Goal: Task Accomplishment & Management: Use online tool/utility

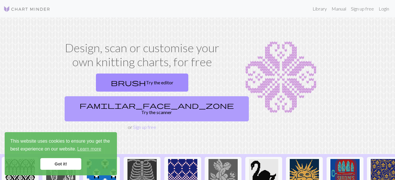
click at [167, 101] on span "familiar_face_and_zone" at bounding box center [156, 105] width 154 height 8
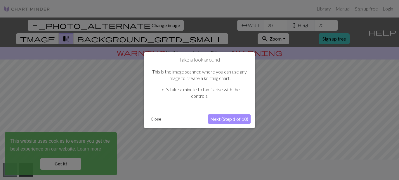
click at [217, 118] on button "Next (Step 1 of 10)" at bounding box center [229, 118] width 43 height 9
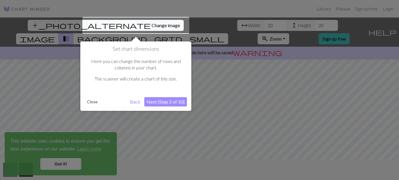
click at [123, 25] on div at bounding box center [135, 25] width 107 height 17
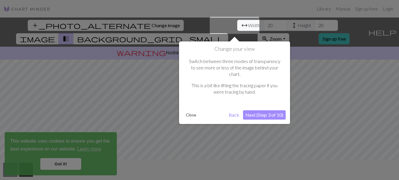
click at [233, 110] on button "Back" at bounding box center [233, 114] width 15 height 9
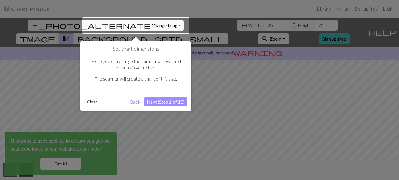
click at [122, 25] on div at bounding box center [135, 25] width 107 height 17
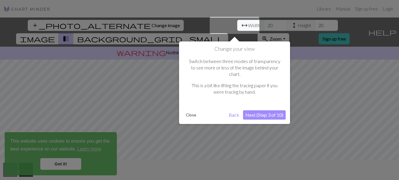
click at [231, 110] on button "Back" at bounding box center [233, 114] width 15 height 9
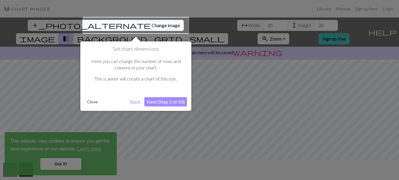
click at [162, 103] on button "Next (Step 2 of 10)" at bounding box center [165, 101] width 43 height 9
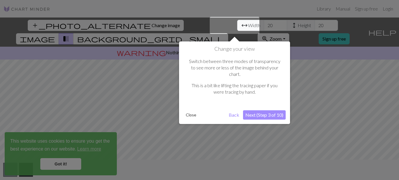
click at [255, 110] on button "Next (Step 3 of 10)" at bounding box center [264, 114] width 43 height 9
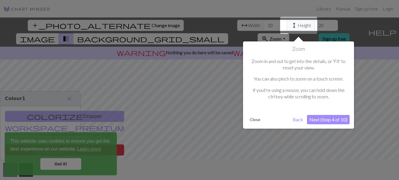
click at [318, 119] on button "Next (Step 4 of 10)" at bounding box center [328, 119] width 43 height 9
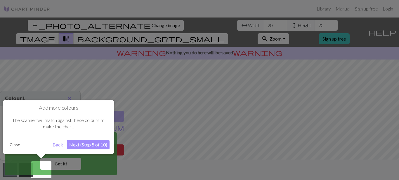
click at [83, 143] on button "Next (Step 5 of 10)" at bounding box center [88, 144] width 43 height 9
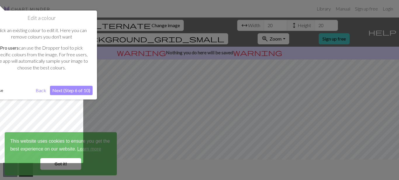
click at [77, 91] on button "Next (Step 6 of 10)" at bounding box center [71, 90] width 43 height 9
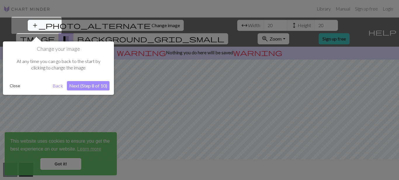
click at [81, 86] on button "Next (Step 8 of 10)" at bounding box center [88, 85] width 43 height 9
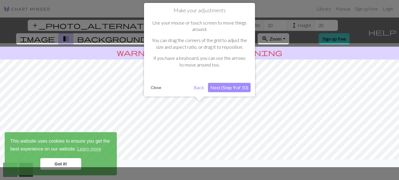
click at [236, 87] on button "Next (Step 9 of 10)" at bounding box center [229, 87] width 43 height 9
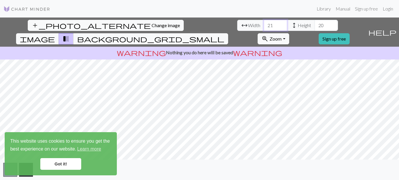
click at [264, 22] on input "21" at bounding box center [275, 25] width 23 height 11
drag, startPoint x: 125, startPoint y: 24, endPoint x: 114, endPoint y: 24, distance: 10.5
click at [264, 24] on input "21" at bounding box center [275, 25] width 23 height 11
type input "60"
drag, startPoint x: 172, startPoint y: 26, endPoint x: 165, endPoint y: 25, distance: 7.4
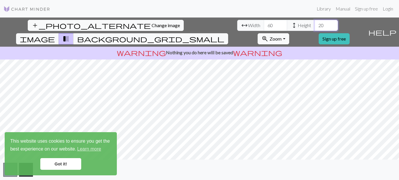
click at [315, 25] on input "20" at bounding box center [326, 25] width 23 height 11
type input "60"
click at [224, 35] on span "background_grid_small" at bounding box center [150, 39] width 147 height 8
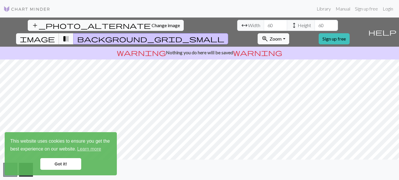
click at [55, 35] on span "image" at bounding box center [37, 39] width 35 height 8
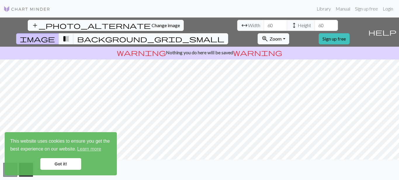
click at [63, 164] on link "Got it!" at bounding box center [60, 164] width 41 height 12
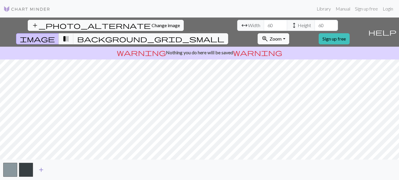
click at [41, 169] on span "add" at bounding box center [41, 170] width 7 height 8
click at [57, 170] on span "add" at bounding box center [56, 170] width 7 height 8
click at [72, 170] on span "add" at bounding box center [72, 170] width 7 height 8
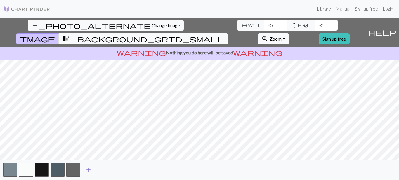
click at [89, 170] on span "add" at bounding box center [88, 170] width 7 height 8
click at [105, 169] on span "add" at bounding box center [104, 170] width 7 height 8
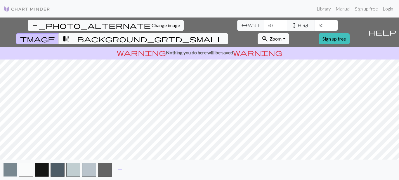
click at [11, 167] on button "button" at bounding box center [10, 170] width 14 height 14
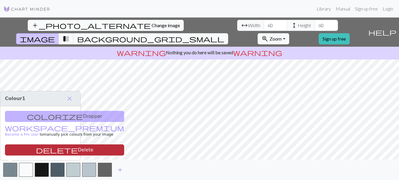
click at [19, 149] on button "delete Delete" at bounding box center [64, 150] width 119 height 11
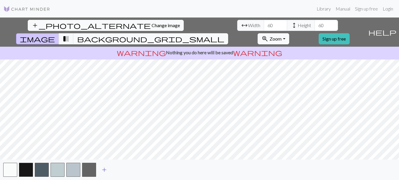
click at [103, 170] on span "add" at bounding box center [104, 170] width 7 height 8
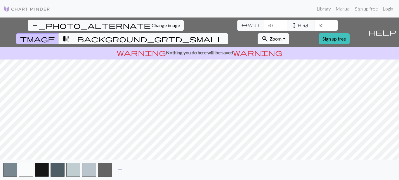
click at [118, 169] on span "add" at bounding box center [120, 170] width 7 height 8
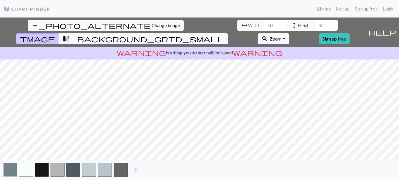
click at [11, 169] on button "button" at bounding box center [10, 170] width 14 height 14
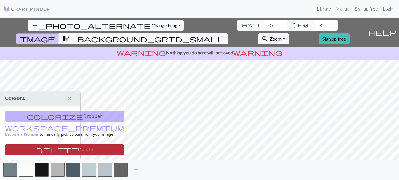
click at [16, 150] on button "delete Delete" at bounding box center [64, 150] width 119 height 11
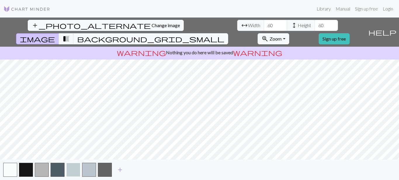
click at [72, 168] on button "button" at bounding box center [73, 170] width 14 height 14
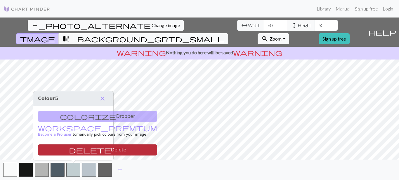
click at [73, 149] on button "delete Delete" at bounding box center [97, 150] width 119 height 11
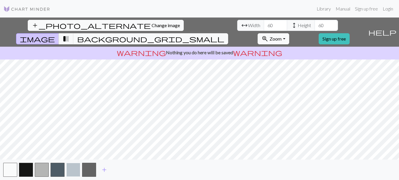
click at [75, 168] on button "button" at bounding box center [73, 170] width 14 height 14
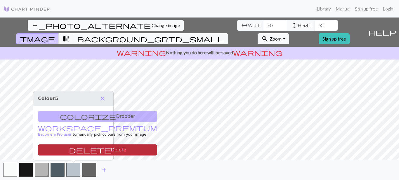
click at [79, 152] on button "delete Delete" at bounding box center [97, 150] width 119 height 11
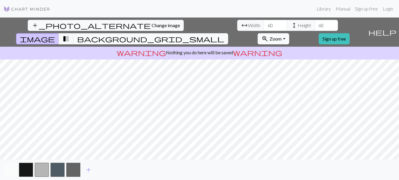
click at [12, 170] on button "button" at bounding box center [10, 170] width 14 height 14
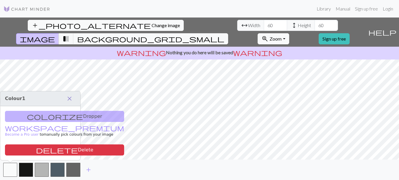
click at [70, 99] on span "close" at bounding box center [69, 99] width 7 height 8
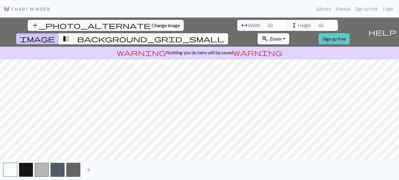
click at [350, 33] on link "Sign up free" at bounding box center [334, 38] width 31 height 11
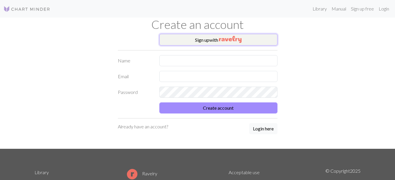
click at [215, 40] on button "Sign up with" at bounding box center [218, 40] width 118 height 12
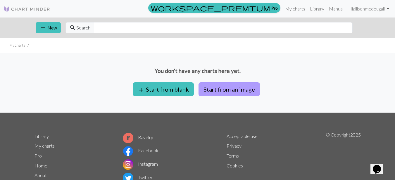
click at [225, 89] on button "Start from an image" at bounding box center [228, 89] width 61 height 14
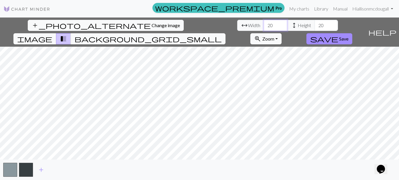
drag, startPoint x: 122, startPoint y: 25, endPoint x: 117, endPoint y: 25, distance: 5.5
click at [264, 25] on input "20" at bounding box center [275, 25] width 23 height 11
type input "60"
click at [237, 25] on div "arrow_range Width 60 height Height 20" at bounding box center [287, 25] width 101 height 11
type input "60"
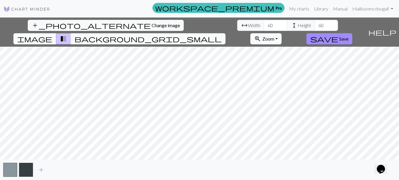
click at [52, 35] on span "image" at bounding box center [34, 39] width 35 height 8
click at [43, 170] on span "add" at bounding box center [41, 170] width 7 height 8
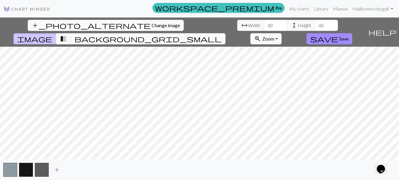
click at [55, 169] on span "add" at bounding box center [56, 170] width 7 height 8
click at [73, 169] on span "add" at bounding box center [72, 170] width 7 height 8
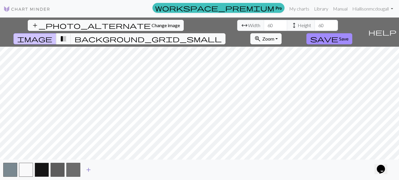
click at [87, 170] on span "add" at bounding box center [88, 170] width 7 height 8
click at [104, 169] on span "add" at bounding box center [104, 170] width 7 height 8
click at [119, 169] on span "add" at bounding box center [120, 170] width 7 height 8
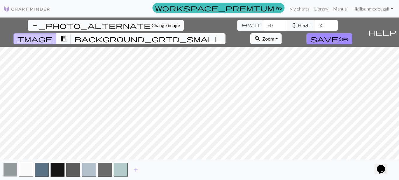
click at [10, 170] on button "button" at bounding box center [10, 170] width 14 height 14
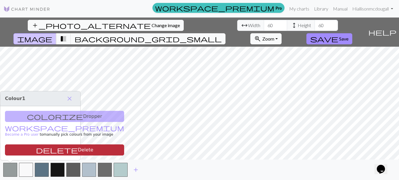
click at [30, 149] on button "delete Delete" at bounding box center [64, 150] width 119 height 11
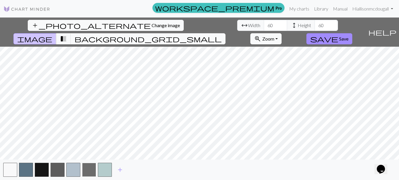
click at [92, 170] on button "button" at bounding box center [89, 170] width 14 height 14
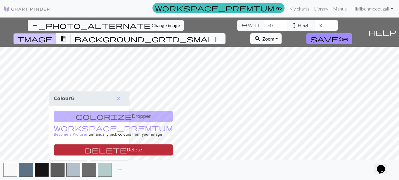
click at [96, 147] on button "delete Delete" at bounding box center [113, 150] width 119 height 11
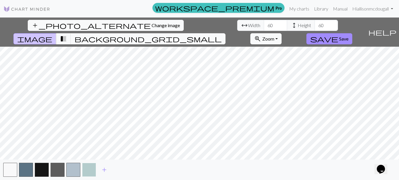
click at [93, 169] on button "button" at bounding box center [89, 170] width 14 height 14
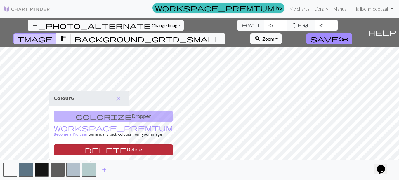
click at [98, 150] on button "delete Delete" at bounding box center [113, 150] width 119 height 11
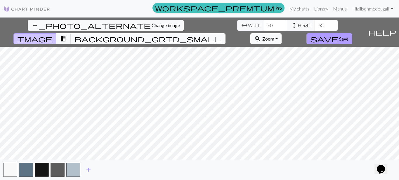
click at [348, 36] on span "Save" at bounding box center [343, 39] width 9 height 6
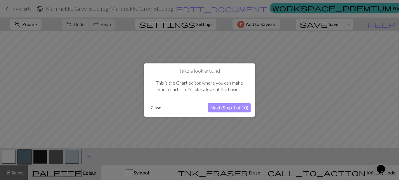
click at [232, 108] on button "Next (Step 1 of 10)" at bounding box center [229, 107] width 43 height 9
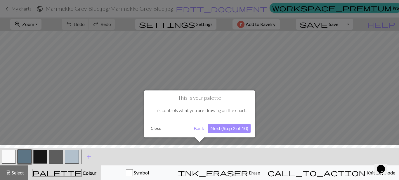
click at [230, 129] on button "Next (Step 2 of 10)" at bounding box center [229, 128] width 43 height 9
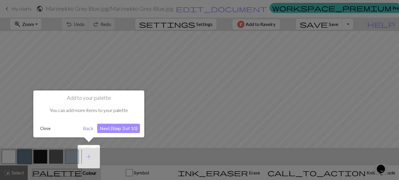
click at [128, 131] on button "Next (Step 3 of 10)" at bounding box center [118, 128] width 43 height 9
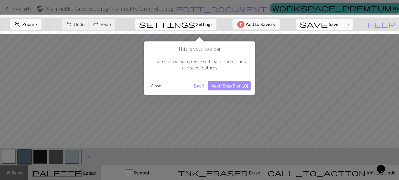
click at [230, 86] on button "Next (Step 5 of 10)" at bounding box center [229, 85] width 43 height 9
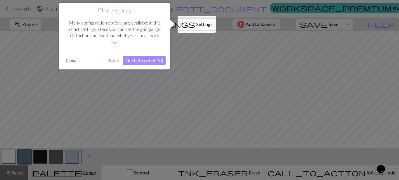
click at [146, 61] on button "Next (Step 6 of 10)" at bounding box center [144, 60] width 43 height 9
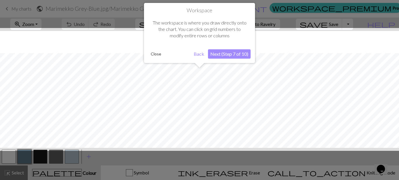
scroll to position [22, 0]
click at [231, 53] on button "Next (Step 7 of 10)" at bounding box center [229, 53] width 43 height 9
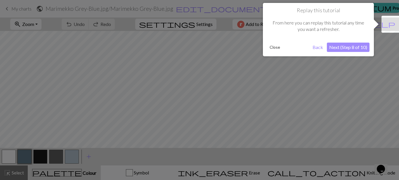
click at [337, 49] on button "Next (Step 8 of 10)" at bounding box center [348, 47] width 43 height 9
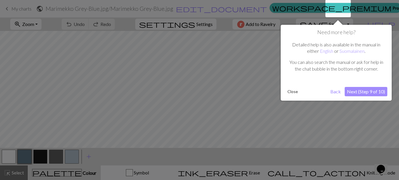
click at [356, 93] on button "Next (Step 9 of 10)" at bounding box center [366, 91] width 43 height 9
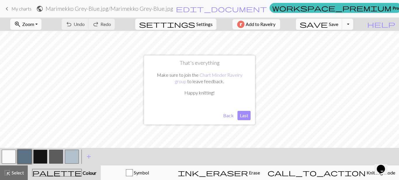
click at [243, 114] on button "Last" at bounding box center [243, 115] width 13 height 9
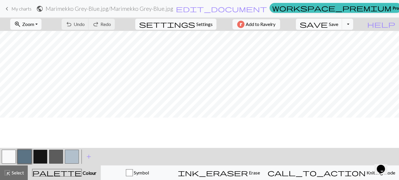
scroll to position [0, 0]
click at [353, 25] on button "Toggle Dropdown" at bounding box center [347, 24] width 11 height 11
click at [41, 24] on button "zoom_in Zoom Zoom" at bounding box center [25, 24] width 31 height 11
click at [32, 70] on button "50%" at bounding box center [34, 69] width 46 height 9
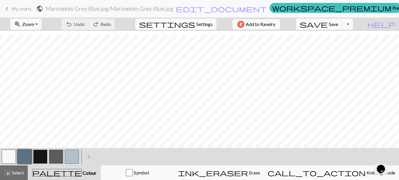
scroll to position [83, 0]
click at [41, 23] on button "zoom_in Zoom Zoom" at bounding box center [25, 24] width 31 height 11
click at [39, 53] on button "Fit height" at bounding box center [34, 55] width 46 height 9
click at [41, 23] on button "zoom_in Zoom Zoom" at bounding box center [25, 24] width 31 height 11
click at [42, 44] on button "Fit width" at bounding box center [34, 46] width 46 height 9
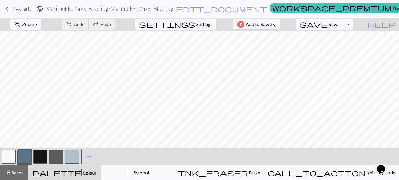
click at [41, 23] on button "zoom_in Zoom Zoom" at bounding box center [25, 24] width 31 height 11
click at [40, 34] on button "Fit all" at bounding box center [34, 36] width 46 height 9
click at [8, 8] on span "keyboard_arrow_left" at bounding box center [7, 9] width 7 height 8
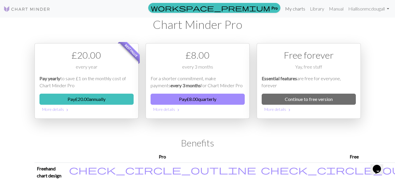
click at [296, 8] on link "My charts" at bounding box center [294, 9] width 25 height 12
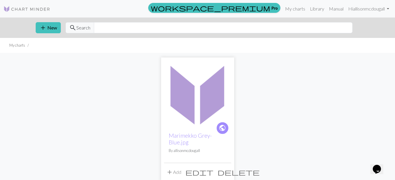
click at [202, 93] on img at bounding box center [197, 93] width 67 height 67
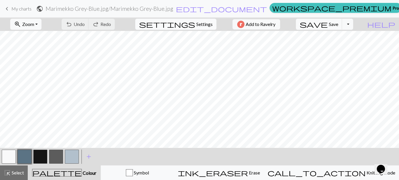
click at [202, 23] on span "Settings" at bounding box center [204, 24] width 16 height 7
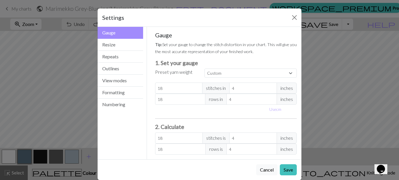
scroll to position [8, 0]
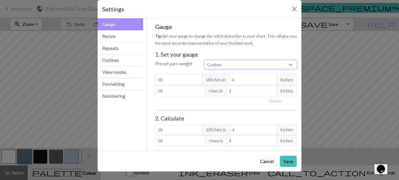
click at [288, 65] on select "Custom Square Lace Light Fingering Fingering Sport Double knit Worsted Aran Bul…" at bounding box center [250, 64] width 92 height 9
select select "aran"
click at [204, 60] on select "Custom Square Lace Light Fingering Fingering Sport Double knit Worsted Aran Bul…" at bounding box center [250, 64] width 92 height 9
type input "24"
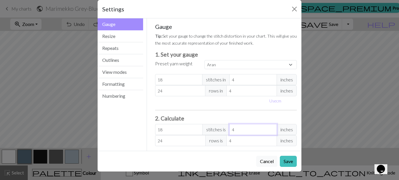
click at [231, 128] on input "4" at bounding box center [253, 129] width 48 height 11
click at [289, 64] on select "Custom Square Lace Light Fingering Fingering Sport Double knit Worsted Aran Bul…" at bounding box center [250, 64] width 92 height 9
select select "worsted"
click at [204, 60] on select "Custom Square Lace Light Fingering Fingering Sport Double knit Worsted Aran Bul…" at bounding box center [250, 64] width 92 height 9
type input "20"
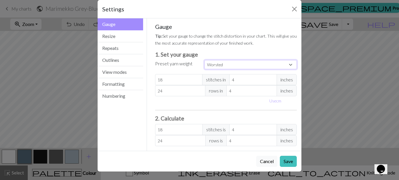
type input "26"
type input "20"
type input "26"
click at [284, 159] on button "Save" at bounding box center [288, 161] width 17 height 11
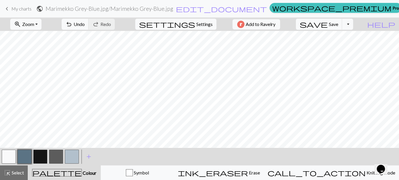
scroll to position [264, 0]
click at [41, 23] on button "zoom_in Zoom Zoom" at bounding box center [25, 24] width 31 height 11
click at [36, 37] on button "Fit all" at bounding box center [34, 36] width 46 height 9
click at [188, 25] on span "settings" at bounding box center [167, 24] width 56 height 8
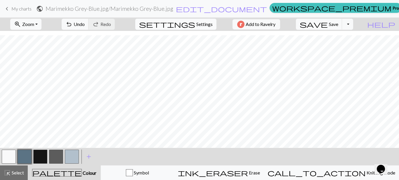
select select "worsted"
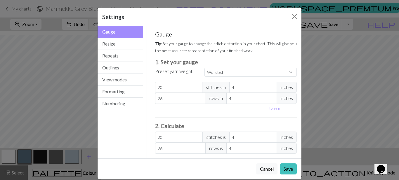
scroll to position [0, 0]
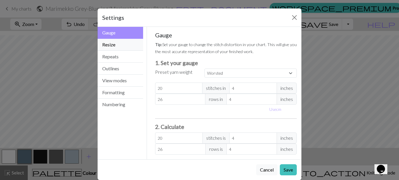
click at [113, 45] on button "Resize" at bounding box center [121, 45] width 46 height 12
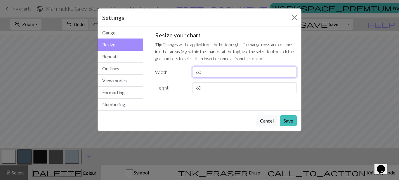
drag, startPoint x: 203, startPoint y: 72, endPoint x: 194, endPoint y: 73, distance: 8.8
click at [194, 73] on input "60" at bounding box center [244, 72] width 105 height 11
drag, startPoint x: 203, startPoint y: 72, endPoint x: 194, endPoint y: 72, distance: 8.8
click at [194, 72] on input "61" at bounding box center [244, 72] width 105 height 11
type input "8"
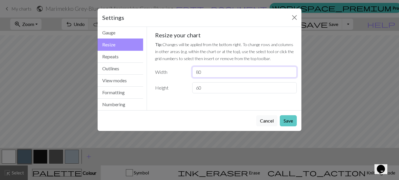
type input "80"
click at [289, 123] on button "Save" at bounding box center [288, 120] width 17 height 11
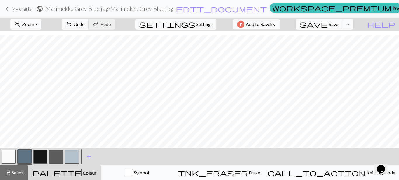
click at [85, 23] on span "Undo" at bounding box center [79, 24] width 11 height 6
click at [192, 26] on button "settings Settings" at bounding box center [175, 24] width 81 height 11
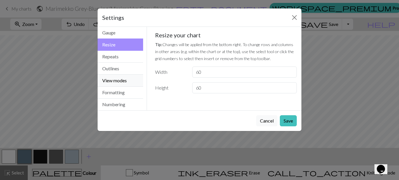
click at [107, 79] on button "View modes" at bounding box center [121, 81] width 46 height 12
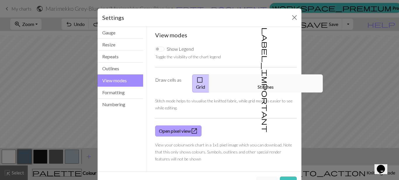
click at [183, 126] on link "Open pixel view open_in_new" at bounding box center [178, 131] width 46 height 11
click at [284, 177] on button "Save" at bounding box center [288, 182] width 17 height 11
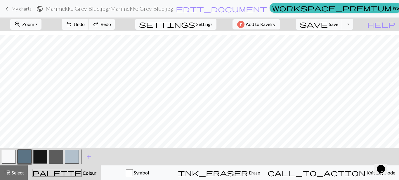
click at [200, 23] on span "Settings" at bounding box center [204, 24] width 16 height 7
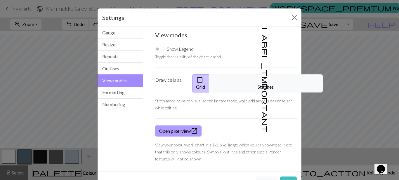
click at [186, 126] on link "Open pixel view open_in_new" at bounding box center [178, 131] width 46 height 11
click at [112, 92] on button "Formatting" at bounding box center [121, 93] width 46 height 12
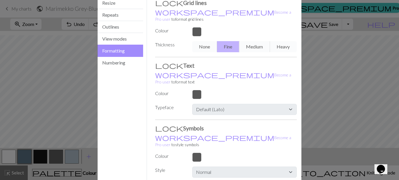
scroll to position [28, 0]
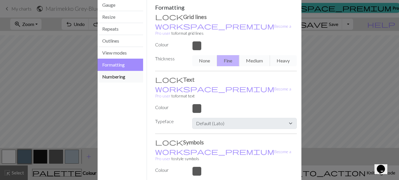
click at [114, 77] on button "Numbering" at bounding box center [121, 77] width 46 height 12
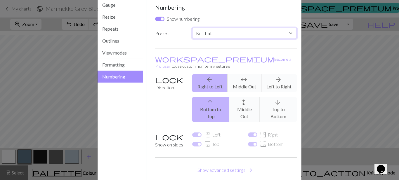
click at [289, 33] on select "Custom Knit flat Knit in the round Lace knitting Cross stitch" at bounding box center [244, 33] width 105 height 11
select select "crossstitch"
click at [192, 28] on select "Custom Knit flat Knit in the round Lace knitting Cross stitch" at bounding box center [244, 33] width 105 height 11
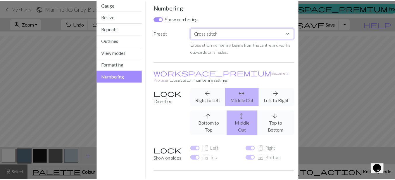
scroll to position [62, 0]
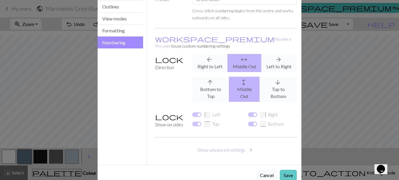
click at [289, 170] on button "Save" at bounding box center [288, 175] width 17 height 11
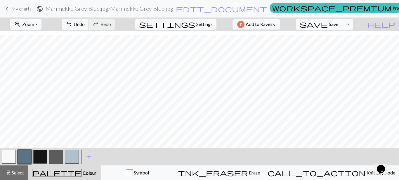
click at [328, 25] on span "save" at bounding box center [314, 24] width 28 height 8
